Goal: Task Accomplishment & Management: Use online tool/utility

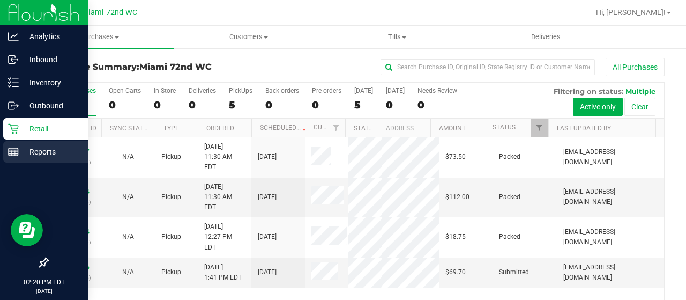
click at [21, 144] on div "Reports" at bounding box center [45, 151] width 85 height 21
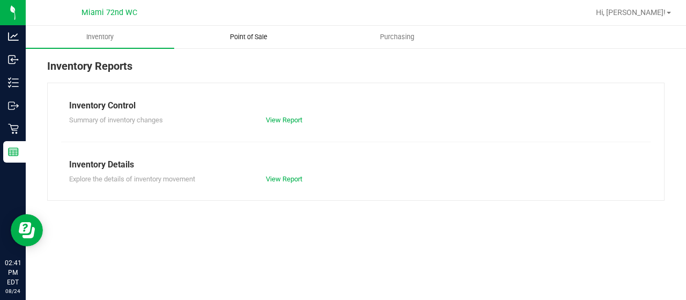
click at [252, 31] on uib-tab-heading "Point of Sale" at bounding box center [248, 36] width 147 height 21
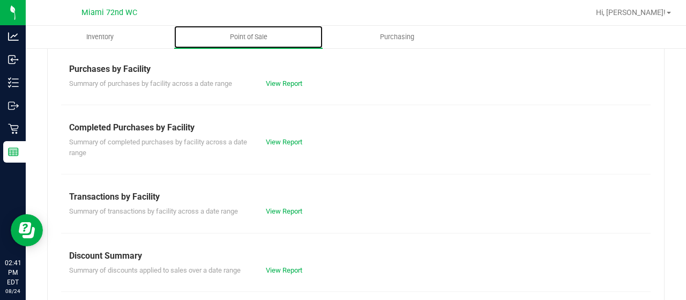
scroll to position [213, 0]
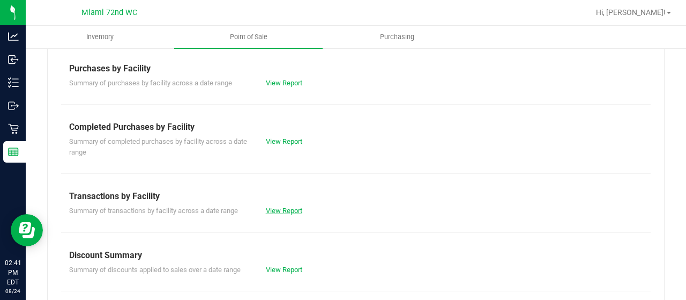
click at [288, 211] on link "View Report" at bounding box center [284, 210] width 36 height 8
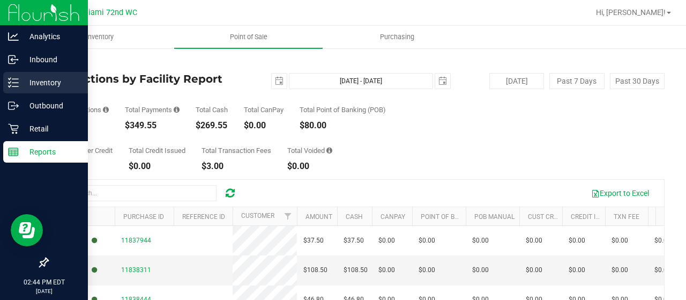
click at [25, 78] on p "Inventory" at bounding box center [51, 82] width 64 height 13
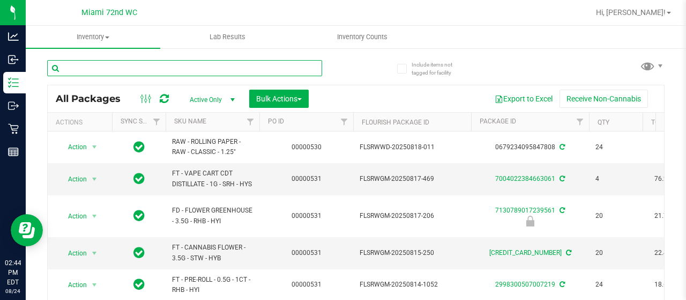
click at [190, 69] on input "text" at bounding box center [184, 68] width 275 height 16
type input "5438"
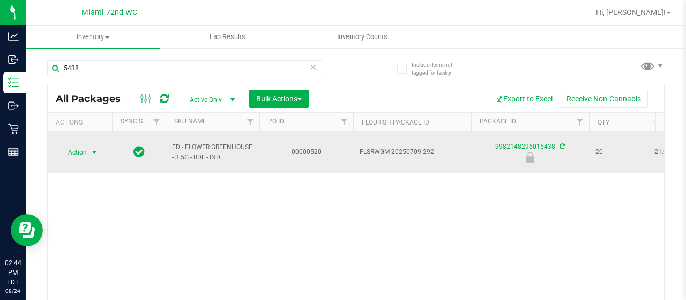
click at [78, 147] on span "Action" at bounding box center [72, 152] width 29 height 15
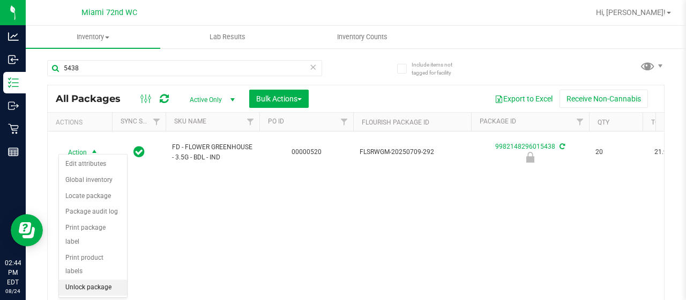
click at [95, 279] on li "Unlock package" at bounding box center [93, 287] width 68 height 16
